Goal: Transaction & Acquisition: Obtain resource

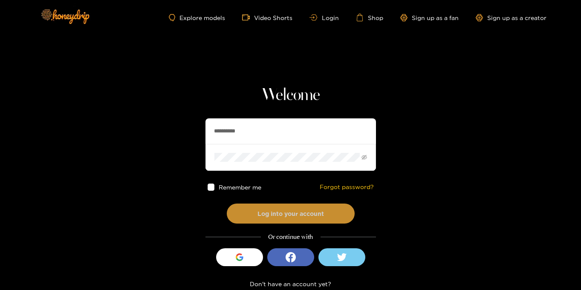
click at [281, 218] on button "Log into your account" at bounding box center [291, 214] width 128 height 20
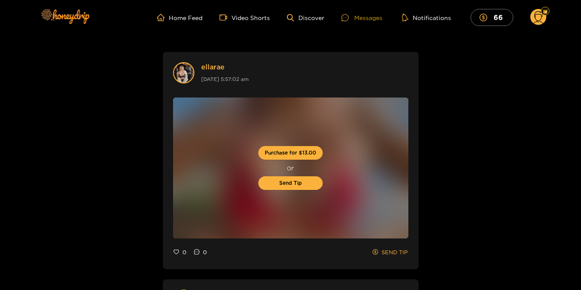
click at [364, 16] on div "Messages" at bounding box center [362, 18] width 41 height 10
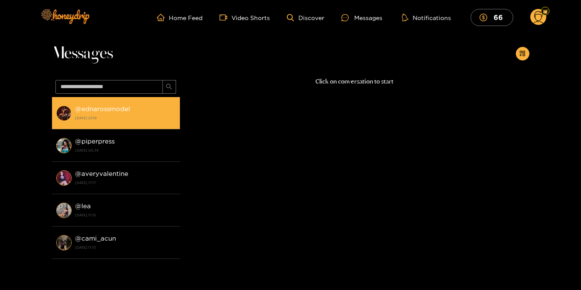
click at [113, 117] on strong "[DATE] 23:16" at bounding box center [125, 118] width 101 height 8
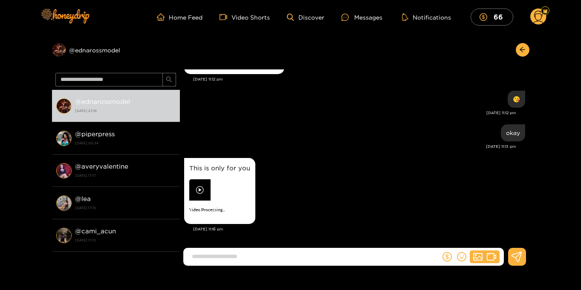
scroll to position [1, 0]
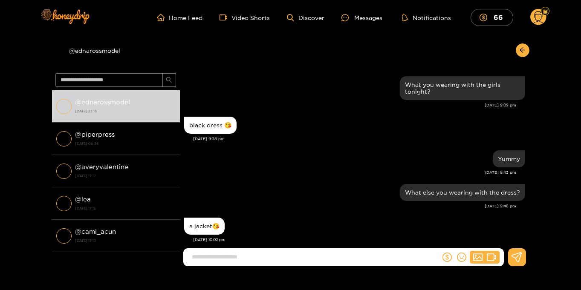
scroll to position [910, 0]
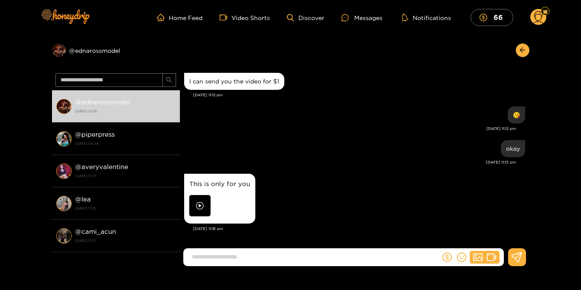
click at [538, 17] on circle at bounding box center [539, 17] width 16 height 16
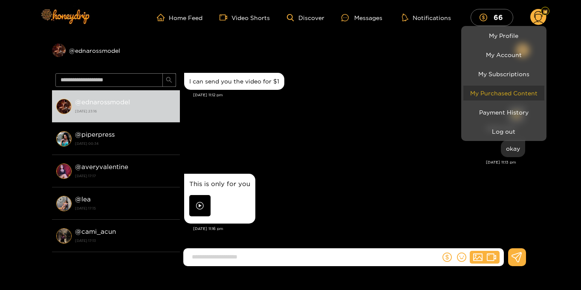
click at [516, 90] on link "My Purchased Content" at bounding box center [504, 93] width 81 height 15
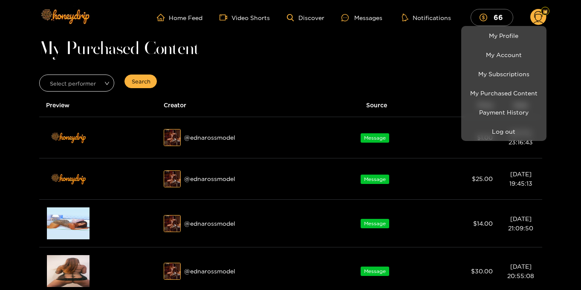
click at [573, 114] on div at bounding box center [290, 145] width 581 height 290
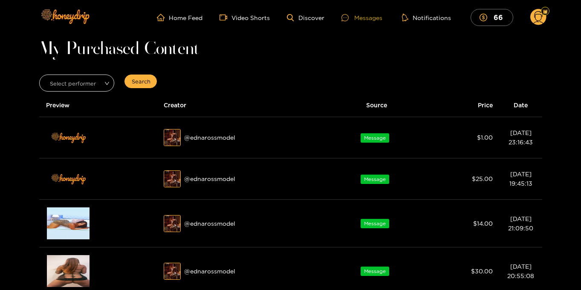
click at [369, 15] on div "Messages" at bounding box center [362, 18] width 41 height 10
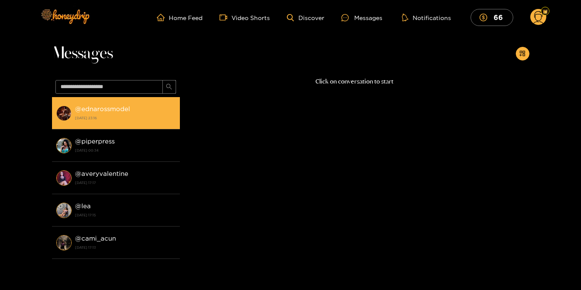
click at [142, 112] on div "@ ednarossmodel [DATE] 23:16" at bounding box center [125, 113] width 101 height 19
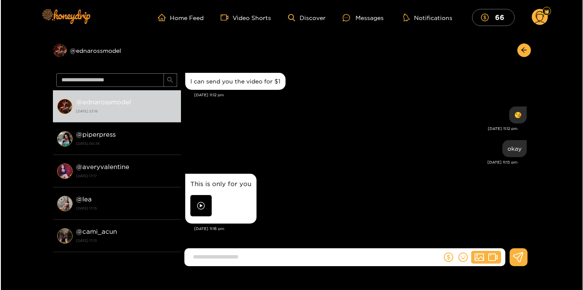
scroll to position [910, 0]
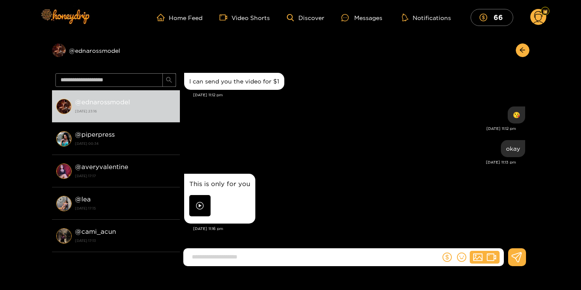
click at [203, 206] on img at bounding box center [199, 205] width 21 height 21
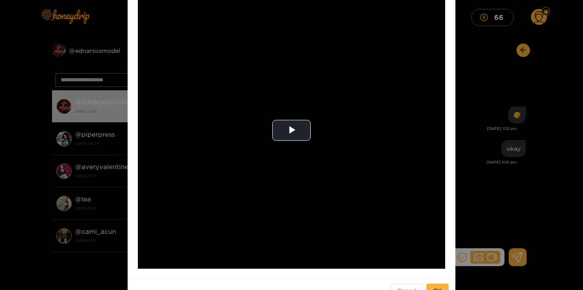
scroll to position [62, 0]
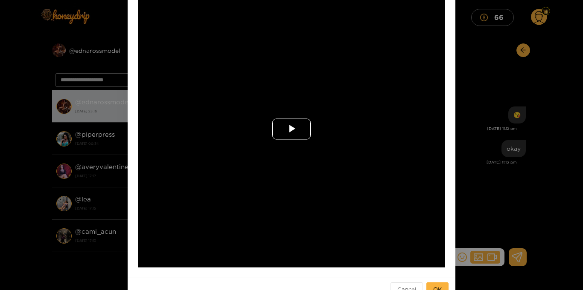
click at [291, 129] on span "Video Player" at bounding box center [291, 129] width 0 height 0
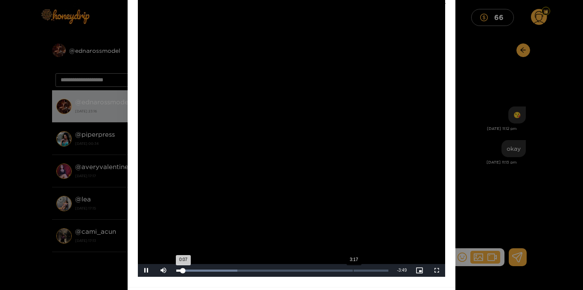
click at [352, 272] on div "Loaded : 28.76% 3:17 0:07" at bounding box center [282, 270] width 221 height 13
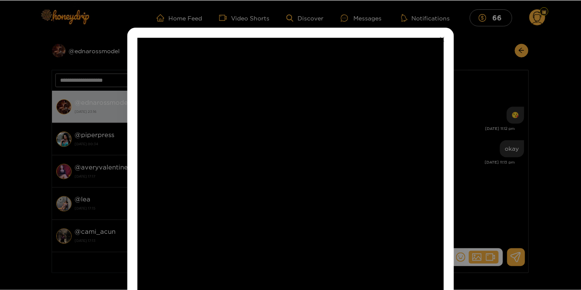
scroll to position [12, 0]
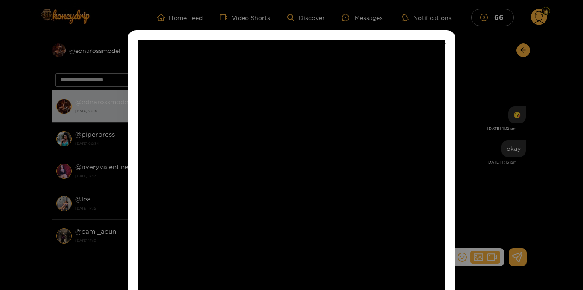
click at [441, 44] on icon "close" at bounding box center [443, 42] width 5 height 5
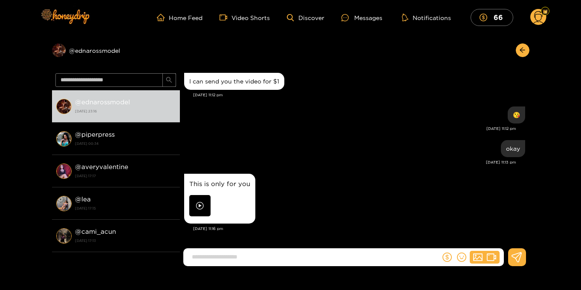
click at [537, 18] on circle at bounding box center [539, 17] width 16 height 16
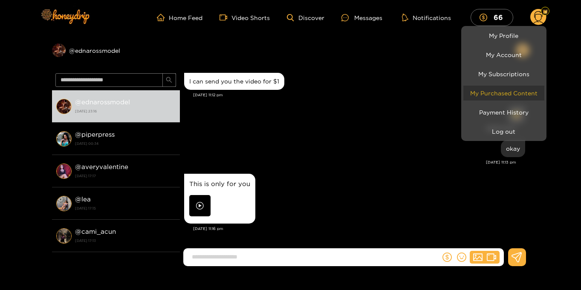
click at [504, 93] on link "My Purchased Content" at bounding box center [504, 93] width 81 height 15
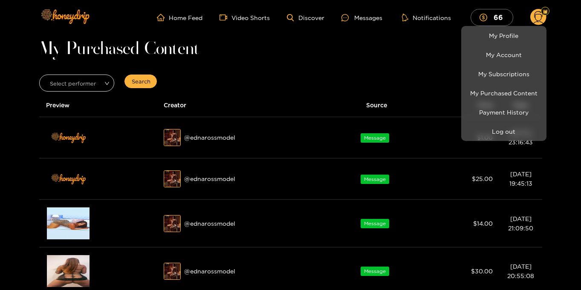
click at [293, 78] on div at bounding box center [290, 145] width 581 height 290
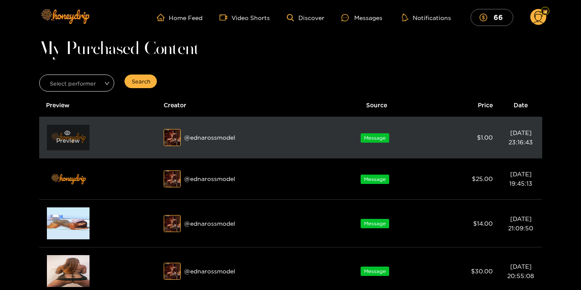
click at [72, 139] on div "Preview" at bounding box center [67, 137] width 23 height 15
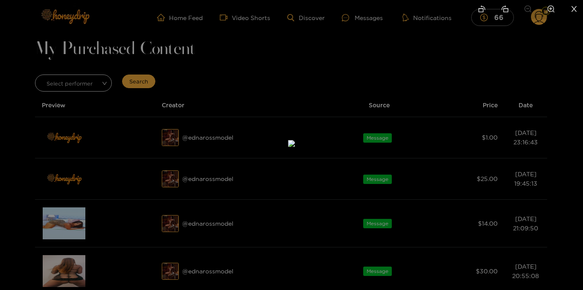
click at [290, 145] on img at bounding box center [291, 143] width 7 height 7
click at [575, 8] on icon "close" at bounding box center [574, 9] width 8 height 8
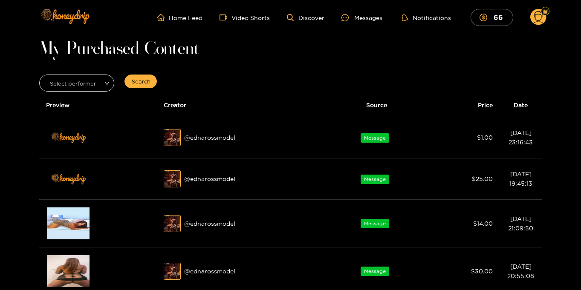
click at [537, 17] on circle at bounding box center [539, 17] width 16 height 16
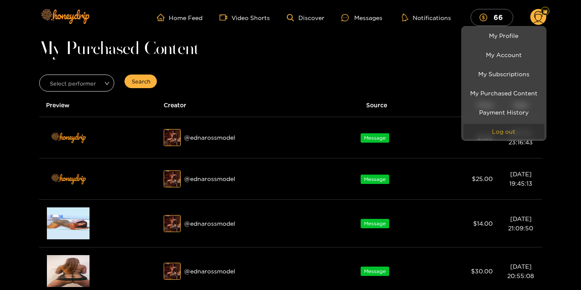
click at [512, 136] on button "Log out" at bounding box center [504, 131] width 81 height 15
